Goal: Task Accomplishment & Management: Manage account settings

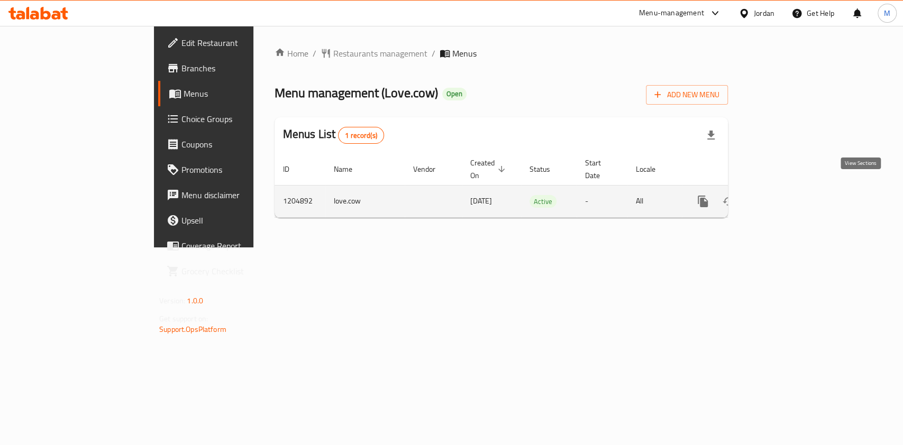
click at [786, 195] on icon "enhanced table" at bounding box center [779, 201] width 13 height 13
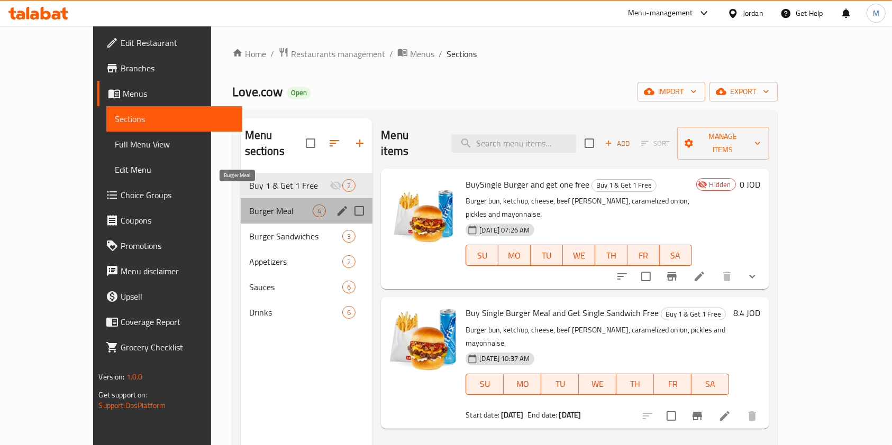
click at [249, 205] on span "Burger Meal" at bounding box center [281, 211] width 64 height 13
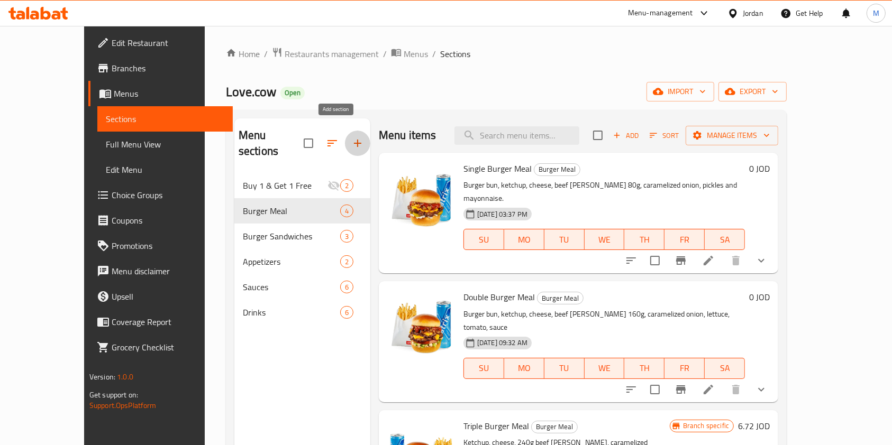
click at [351, 137] on icon "button" at bounding box center [357, 143] width 13 height 13
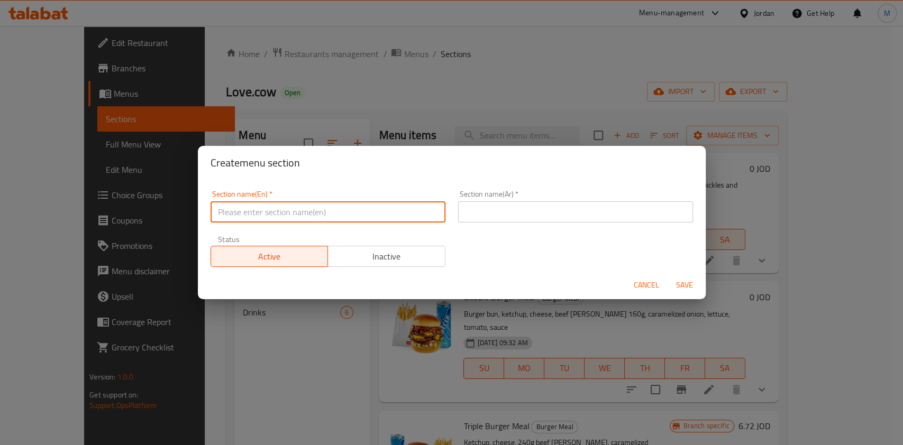
click at [320, 208] on input "text" at bounding box center [328, 212] width 235 height 21
type input "Jam3at Offer"
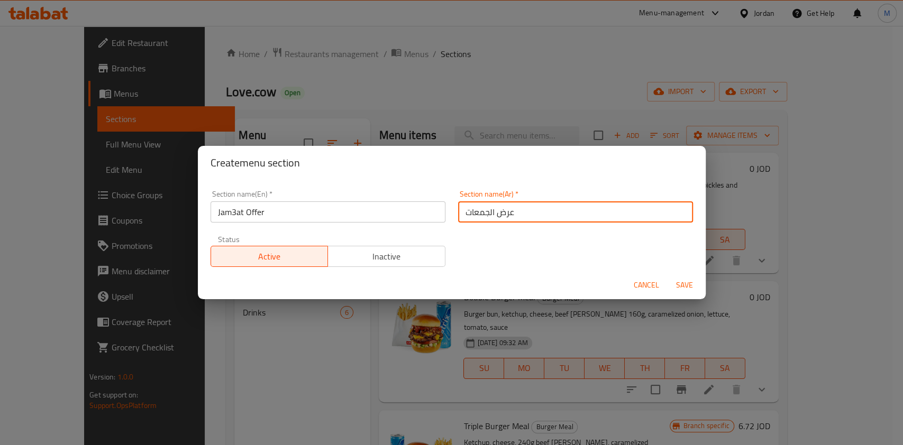
type input "عرض الجمعات"
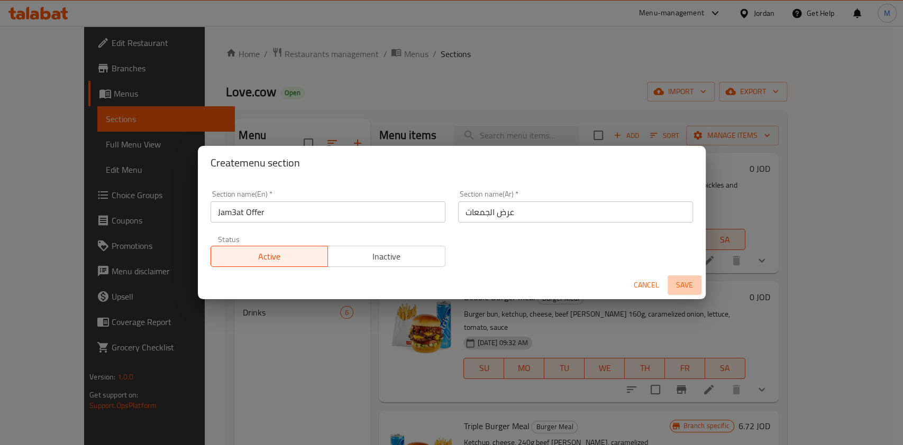
click at [686, 284] on span "Save" at bounding box center [684, 285] width 25 height 13
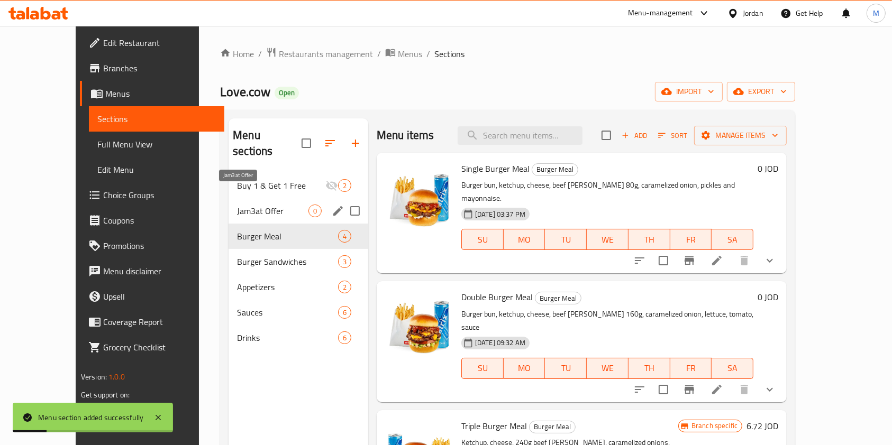
click at [245, 205] on span "Jam3at Offer" at bounding box center [272, 211] width 71 height 13
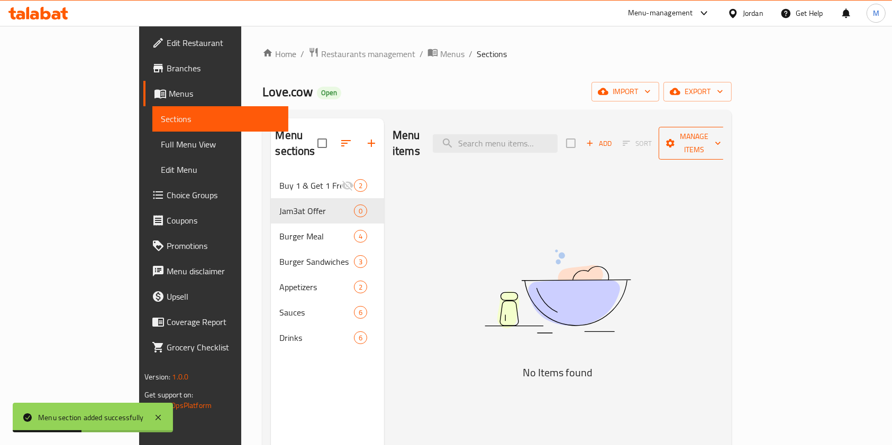
click at [721, 142] on span "Manage items" at bounding box center [694, 143] width 54 height 26
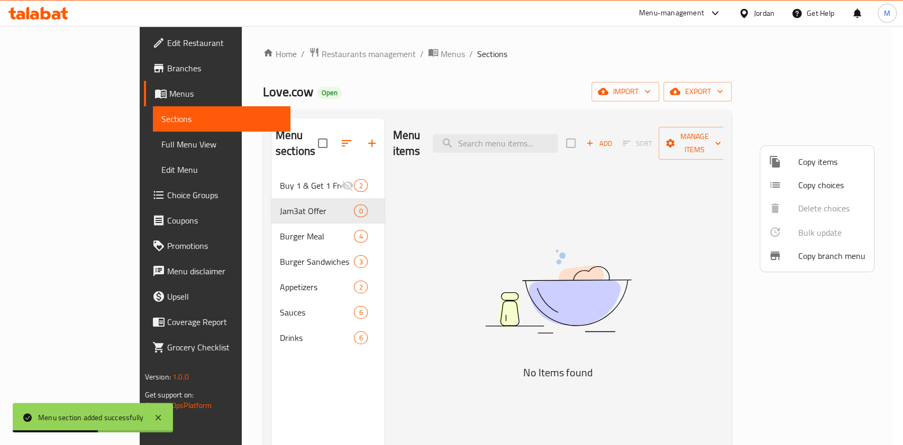
click at [808, 160] on span "Copy items" at bounding box center [831, 162] width 67 height 13
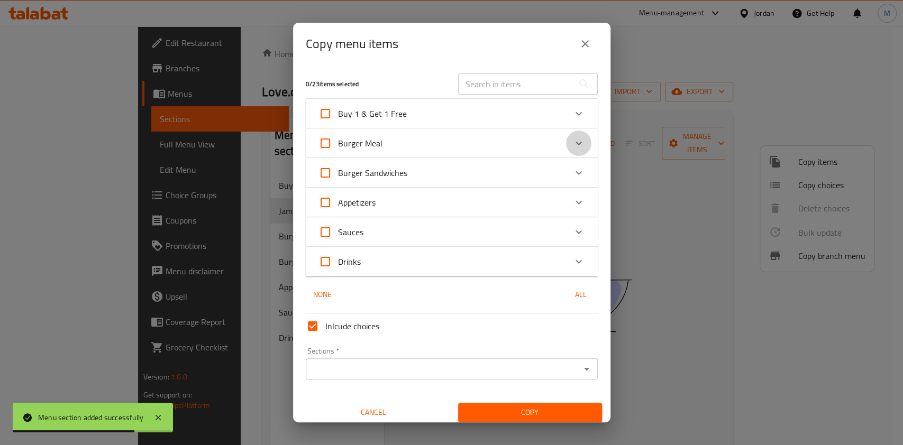
click at [566, 145] on div "Expand" at bounding box center [578, 143] width 25 height 25
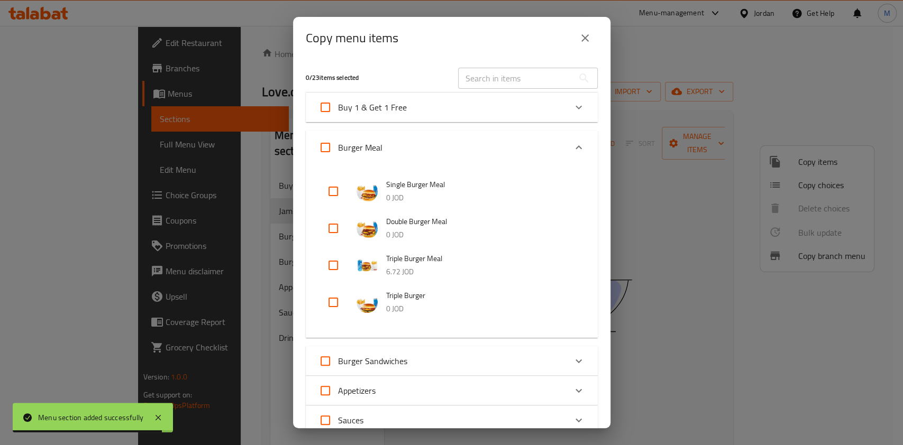
click at [333, 192] on input "checkbox" at bounding box center [333, 191] width 25 height 25
checkbox input "true"
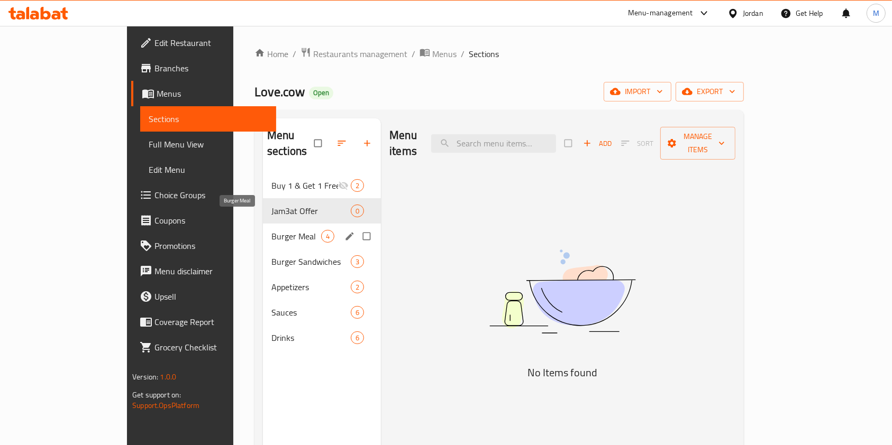
click at [271, 230] on span "Burger Meal" at bounding box center [296, 236] width 50 height 13
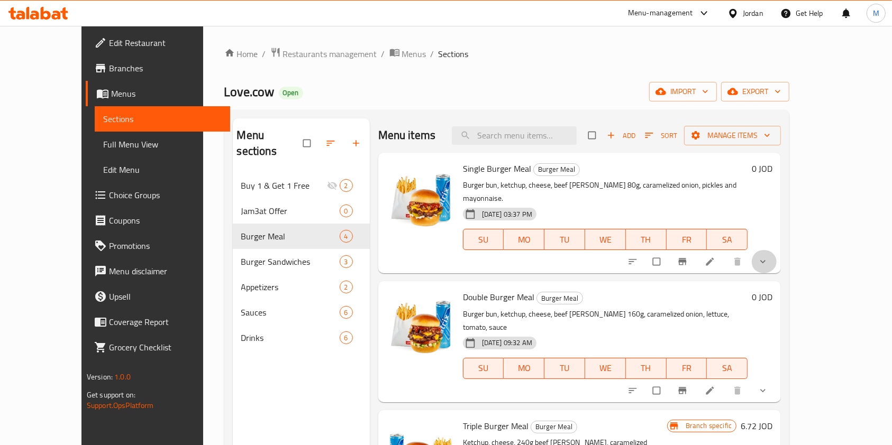
click at [777, 250] on button "show more" at bounding box center [763, 261] width 25 height 23
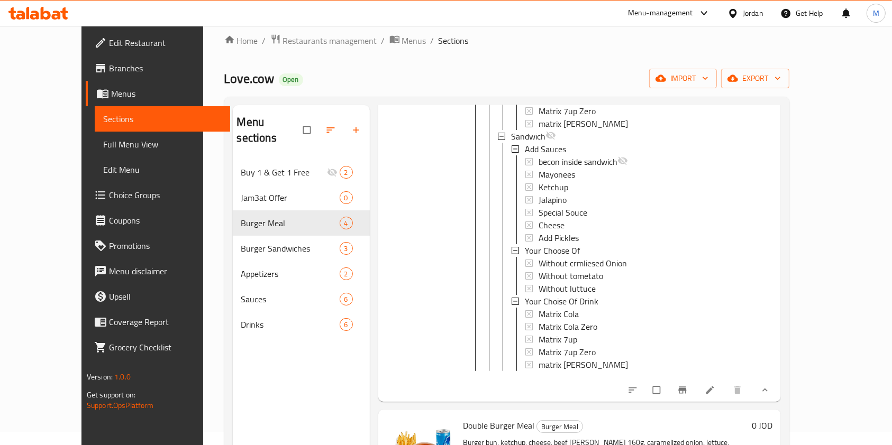
scroll to position [427, 0]
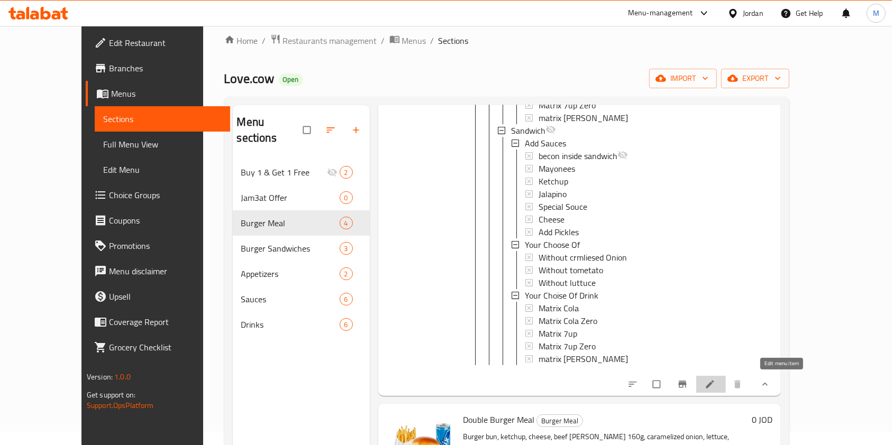
click at [715, 381] on icon at bounding box center [710, 384] width 11 height 11
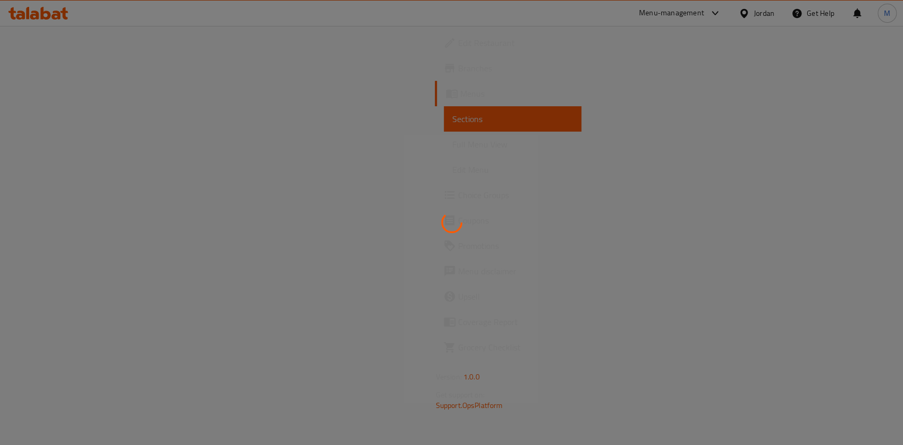
drag, startPoint x: 779, startPoint y: 381, endPoint x: 761, endPoint y: 239, distance: 142.9
click at [761, 239] on div at bounding box center [451, 222] width 903 height 445
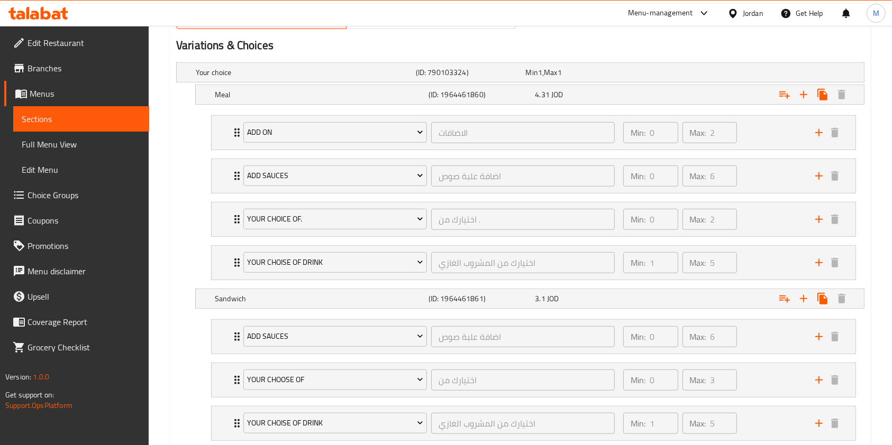
scroll to position [588, 0]
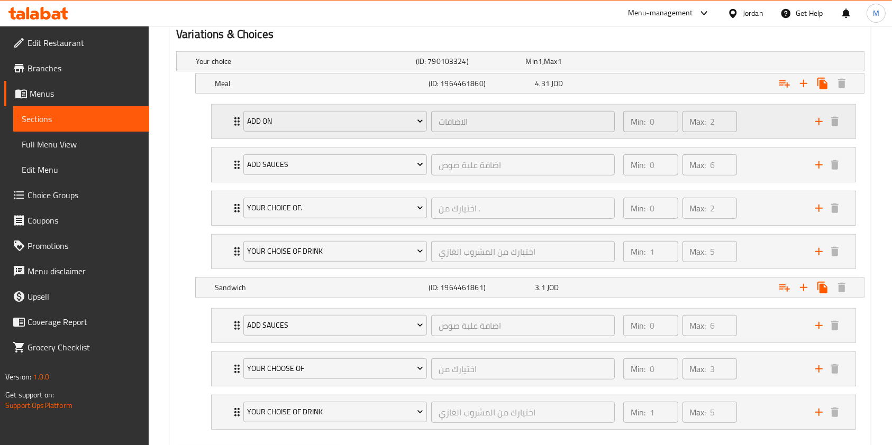
click at [766, 121] on div "Min: 0 ​ Max: 2 ​" at bounding box center [713, 122] width 192 height 34
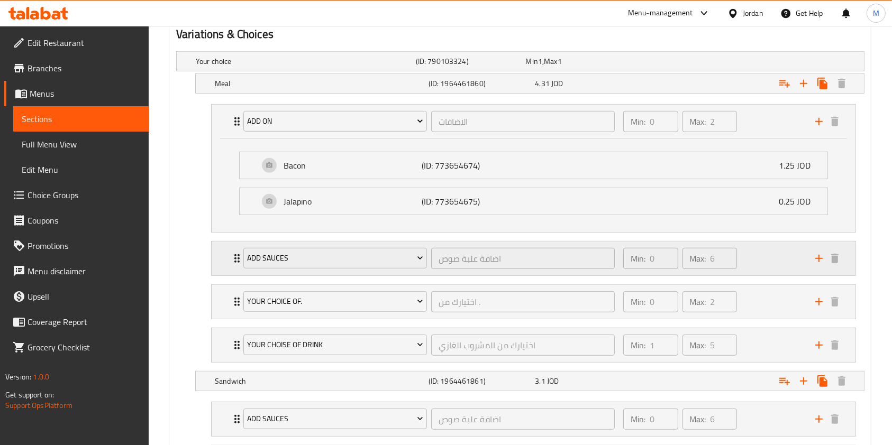
click at [785, 252] on div "Min: 0 ​ Max: 6 ​" at bounding box center [713, 259] width 192 height 34
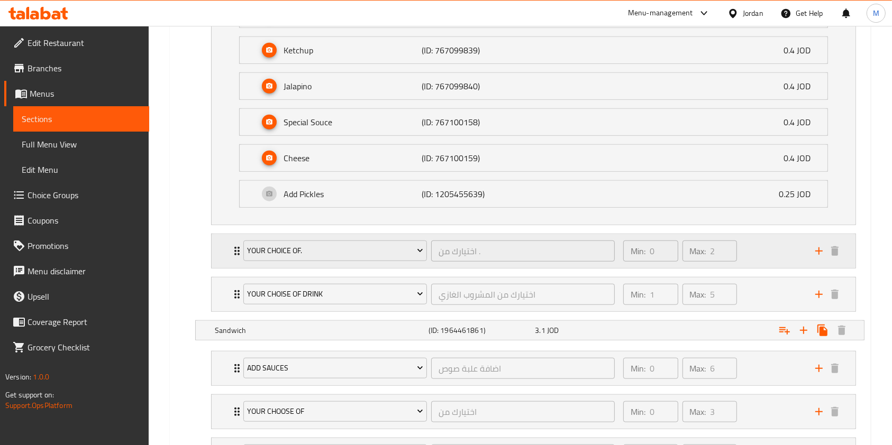
scroll to position [928, 0]
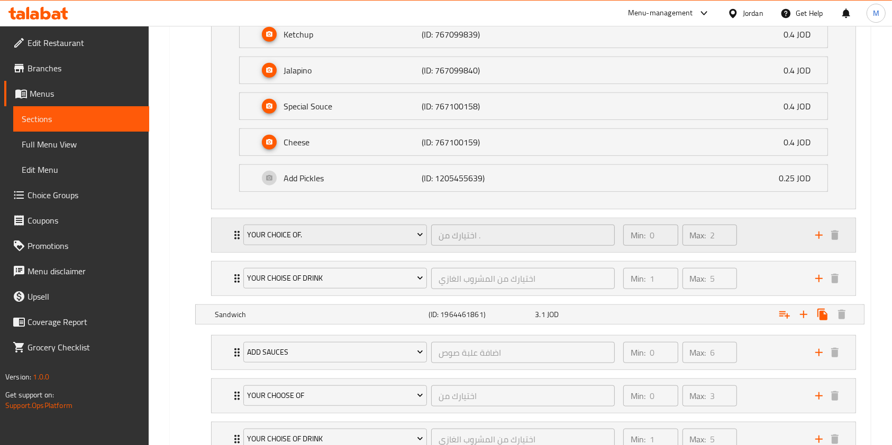
click at [781, 240] on div "Min: 0 ​ Max: 2 ​" at bounding box center [713, 235] width 192 height 34
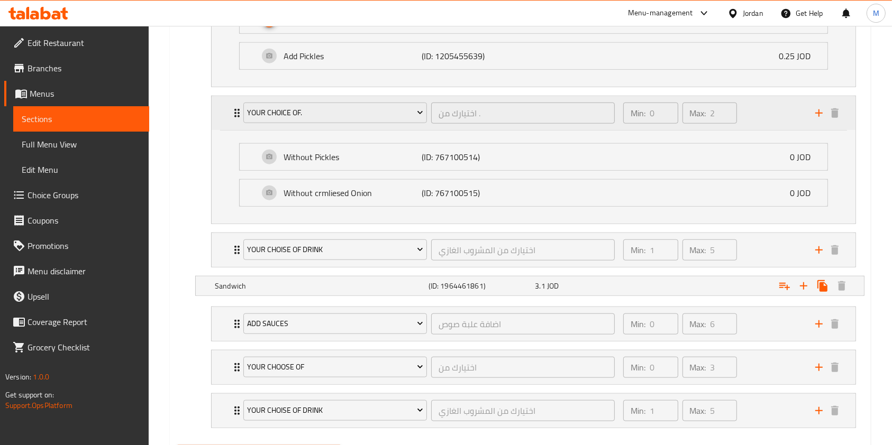
scroll to position [1051, 0]
click at [773, 241] on div "Min: 1 ​ Max: 5 ​" at bounding box center [713, 250] width 192 height 34
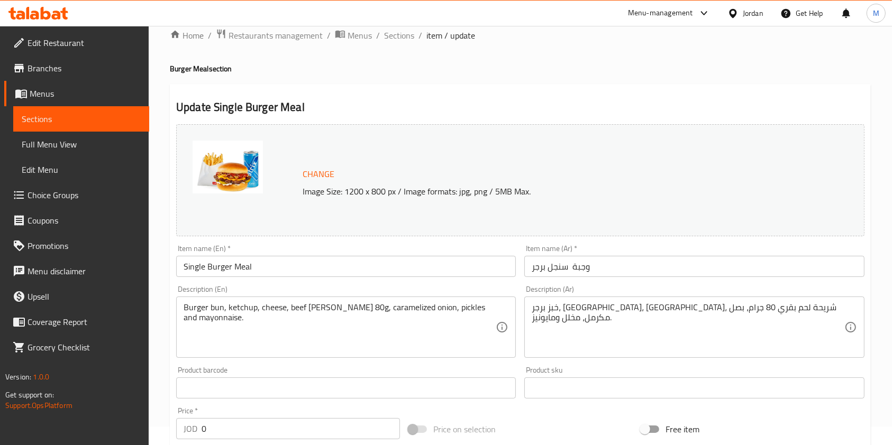
scroll to position [0, 0]
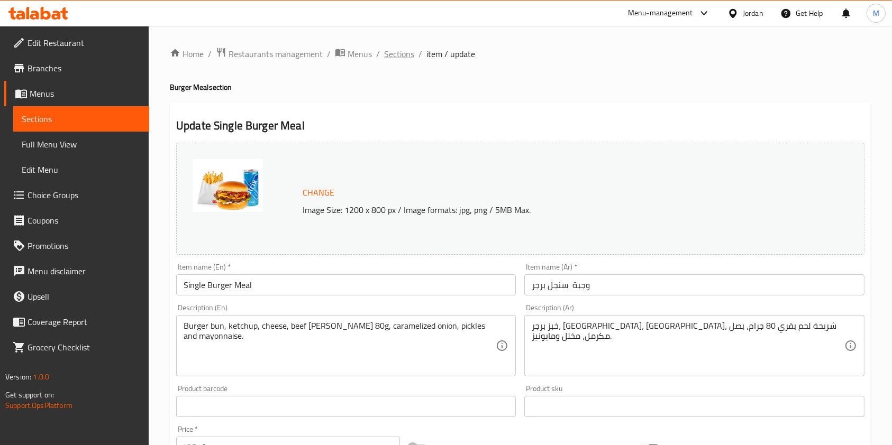
click at [398, 56] on span "Sections" at bounding box center [399, 54] width 30 height 13
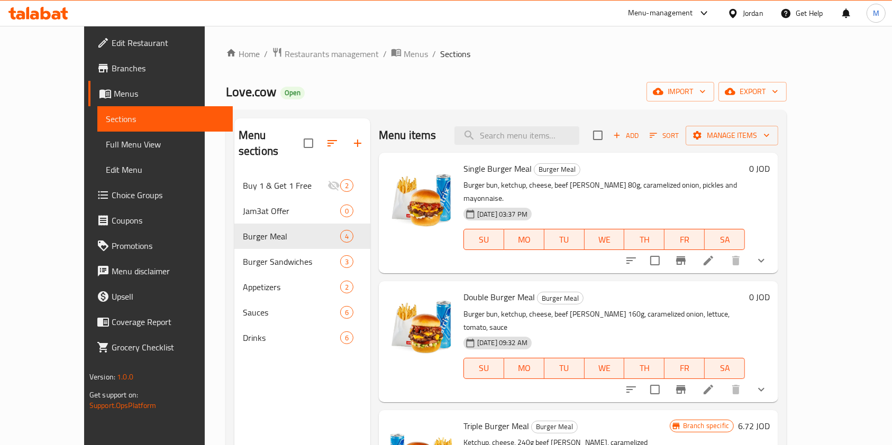
click at [774, 248] on button "show more" at bounding box center [761, 260] width 25 height 25
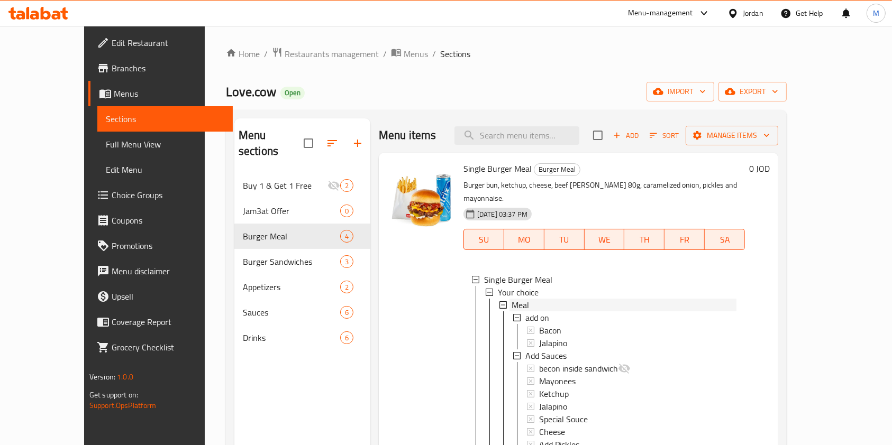
click at [512, 299] on span "Meal" at bounding box center [520, 305] width 17 height 13
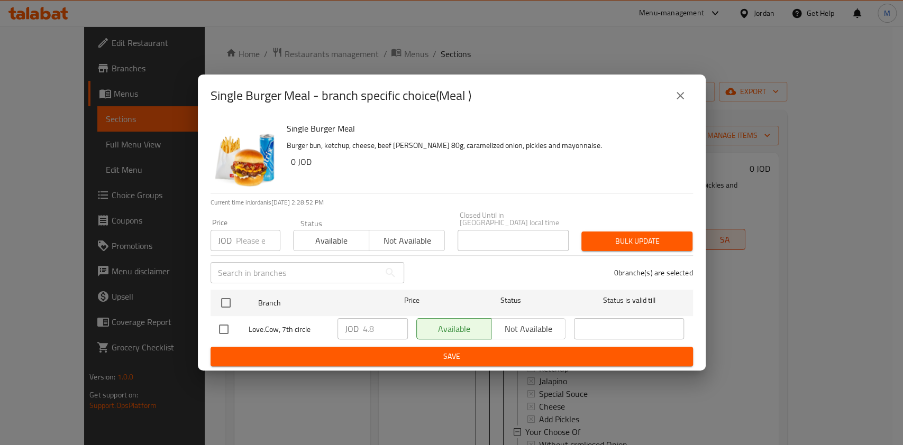
click at [686, 101] on icon "close" at bounding box center [680, 95] width 13 height 13
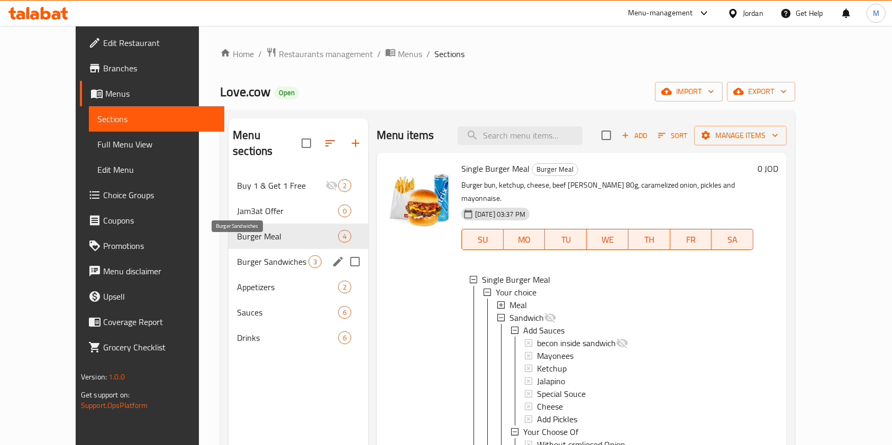
click at [237, 256] on span "Burger Sandwiches" at bounding box center [272, 262] width 71 height 13
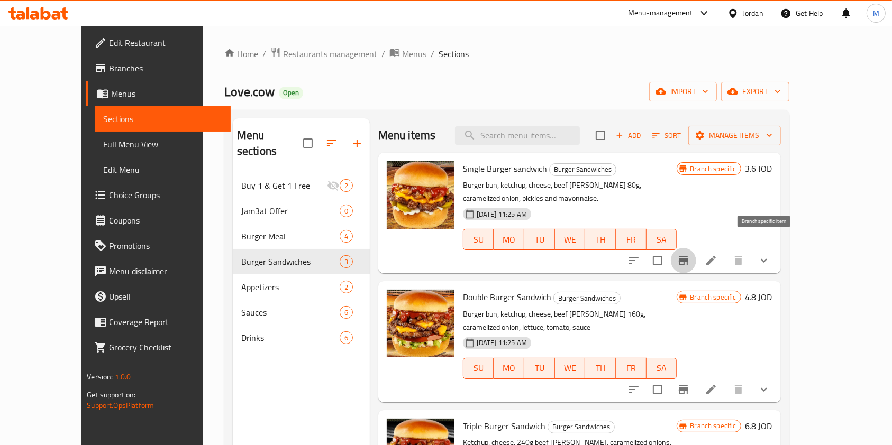
click at [690, 254] on icon "Branch-specific-item" at bounding box center [683, 260] width 13 height 13
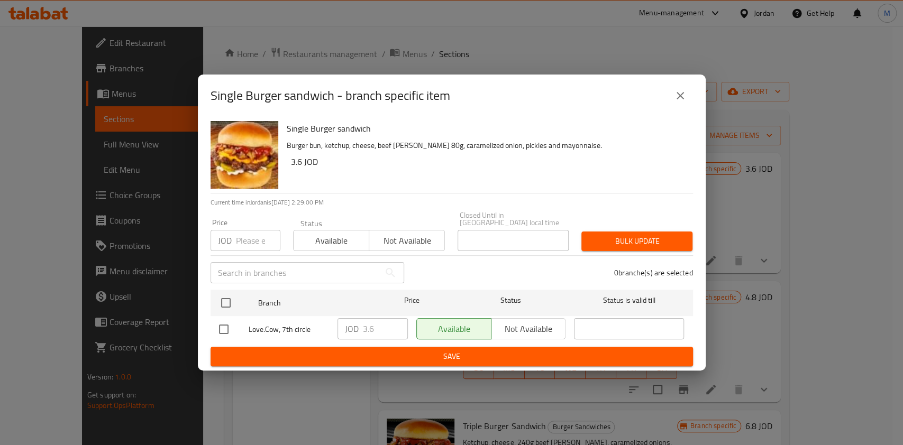
click at [679, 102] on icon "close" at bounding box center [680, 95] width 13 height 13
